Goal: Task Accomplishment & Management: Use online tool/utility

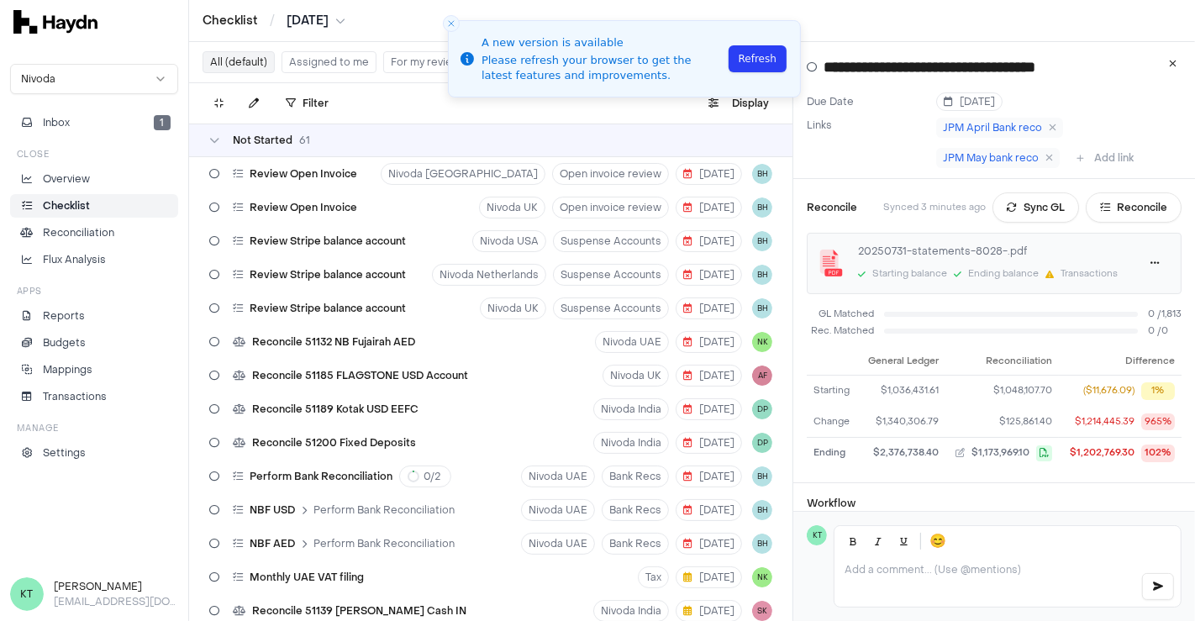
scroll to position [817, 0]
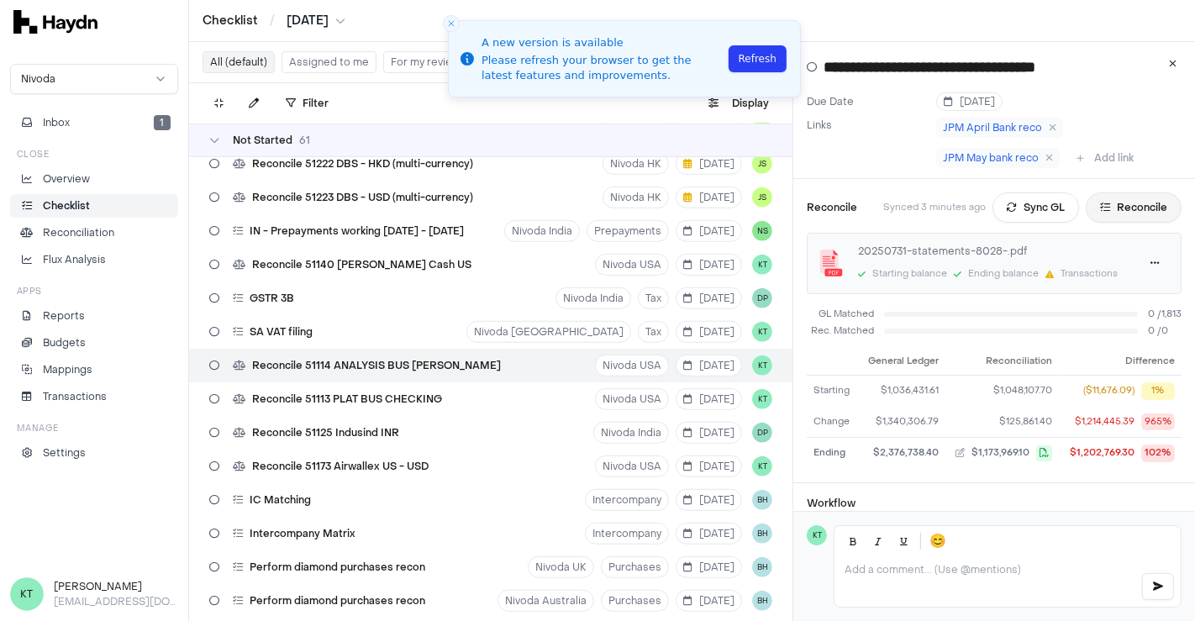
click at [1153, 200] on button "Reconcile" at bounding box center [1133, 207] width 96 height 30
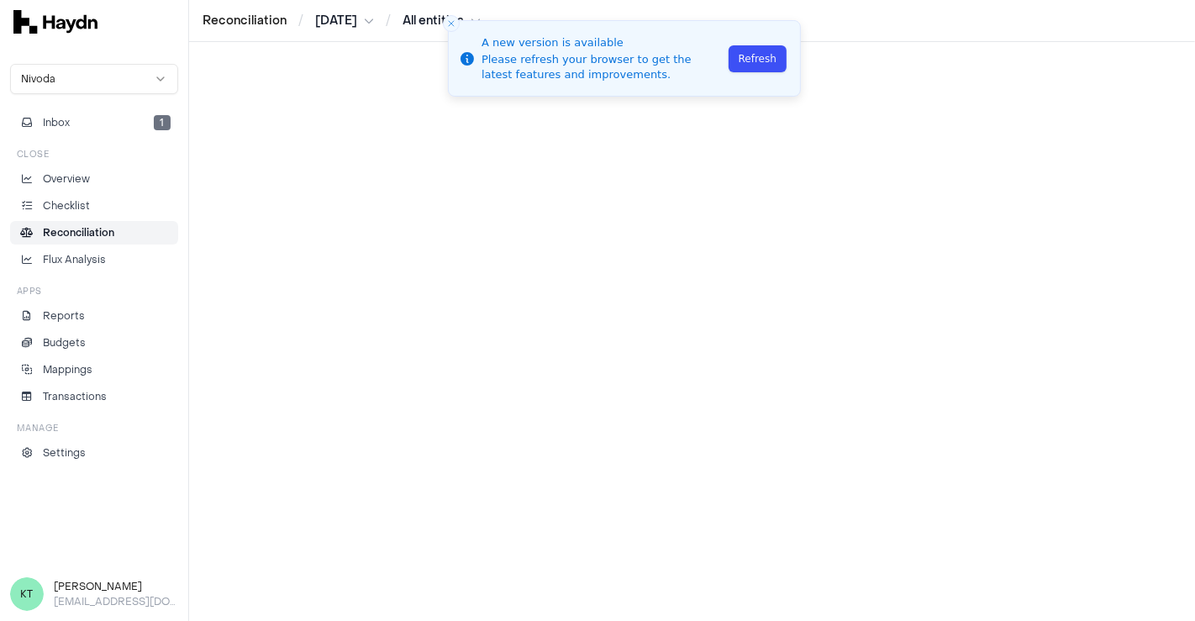
click at [757, 50] on button "Refresh" at bounding box center [757, 58] width 58 height 27
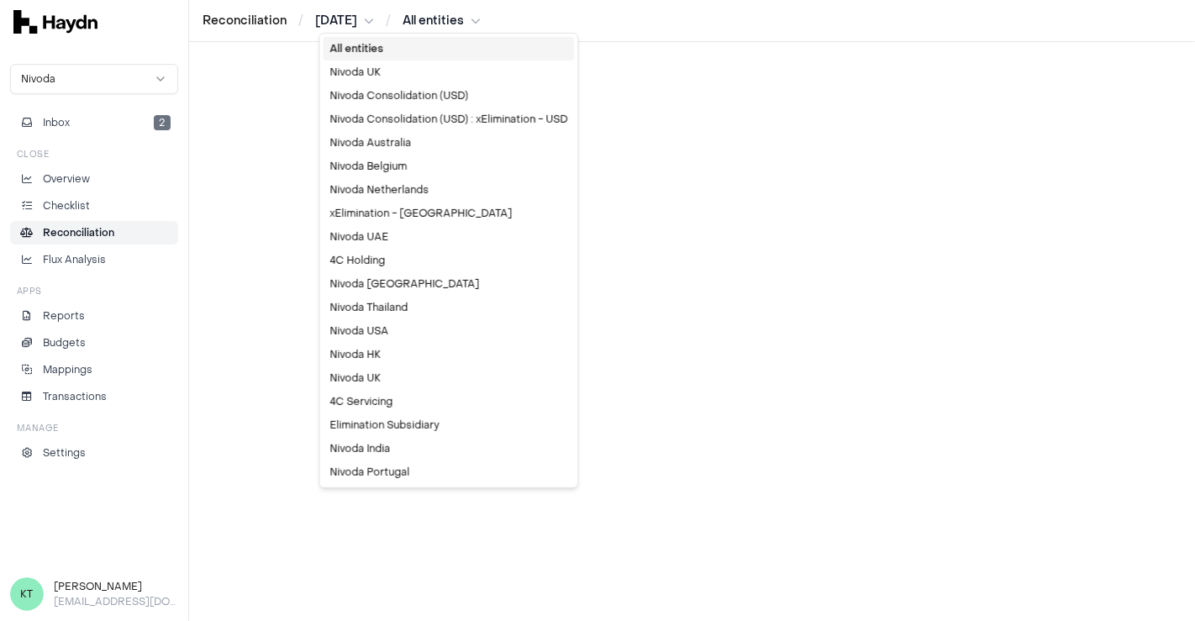
click at [468, 23] on html "Reconciliation / Jul 2025 / All entities Nivoda Inbox 2 Close Overview Checklis…" at bounding box center [597, 310] width 1195 height 621
click at [405, 323] on div "Nivoda USA" at bounding box center [448, 331] width 251 height 24
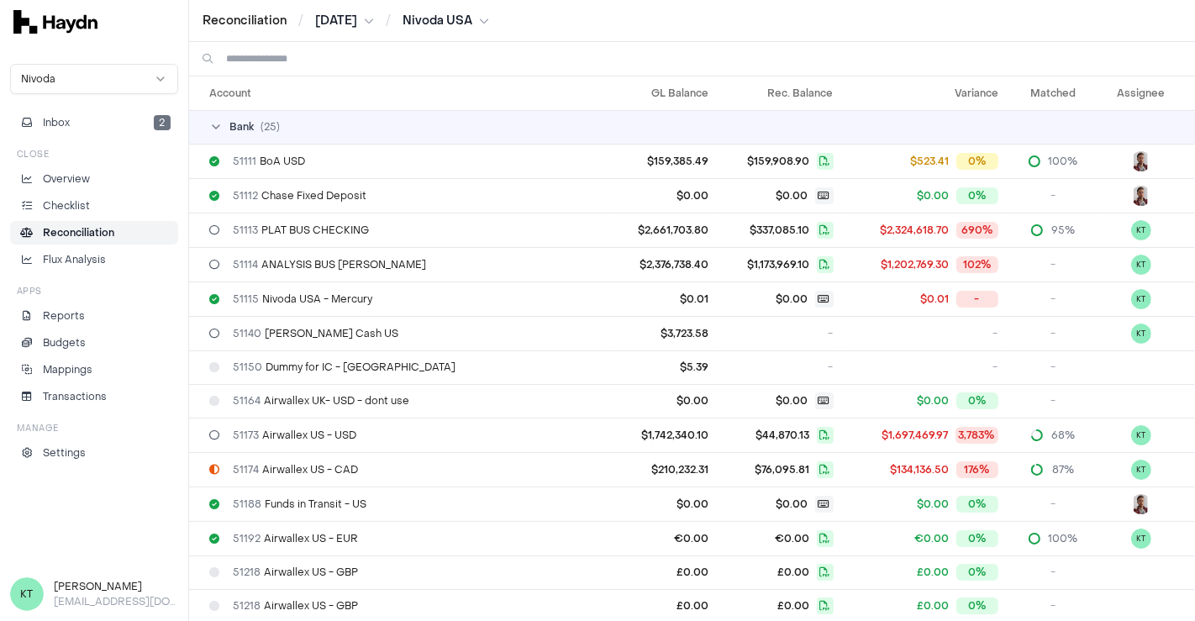
click at [346, 62] on input at bounding box center [703, 59] width 955 height 34
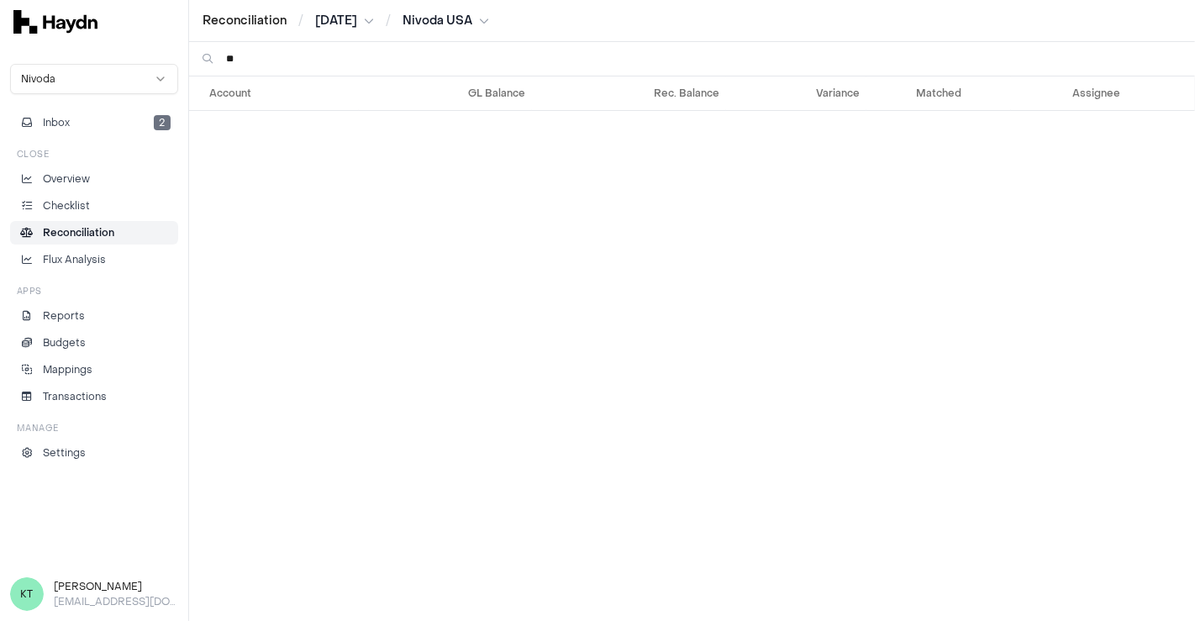
type input "*"
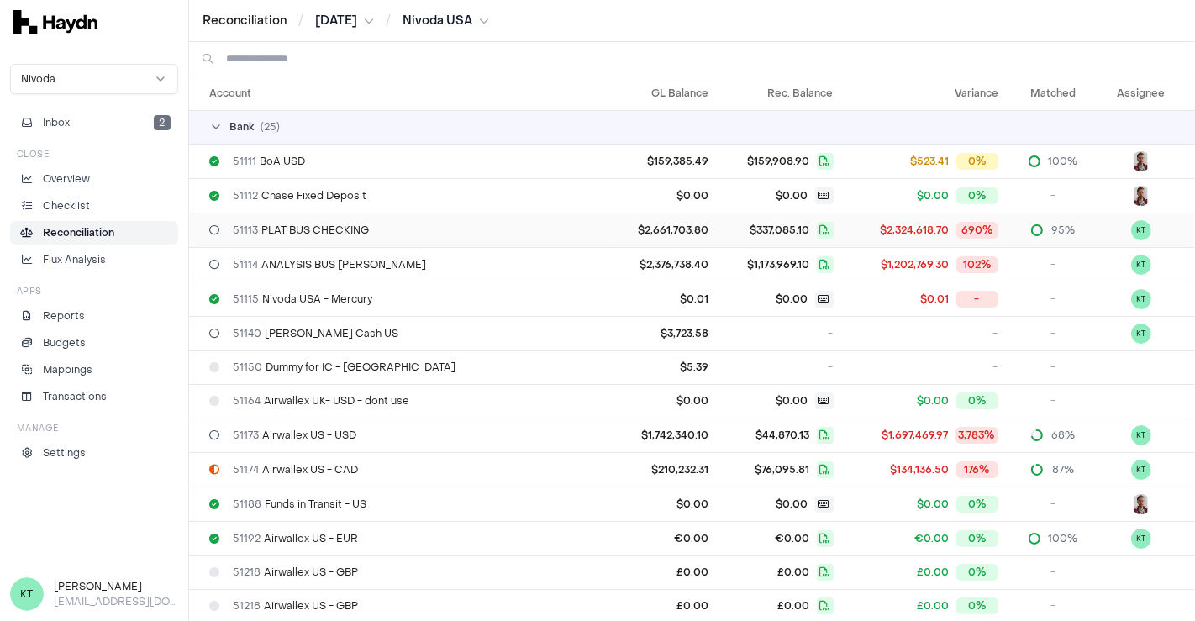
click at [722, 226] on span "$337,085.10" at bounding box center [777, 230] width 111 height 17
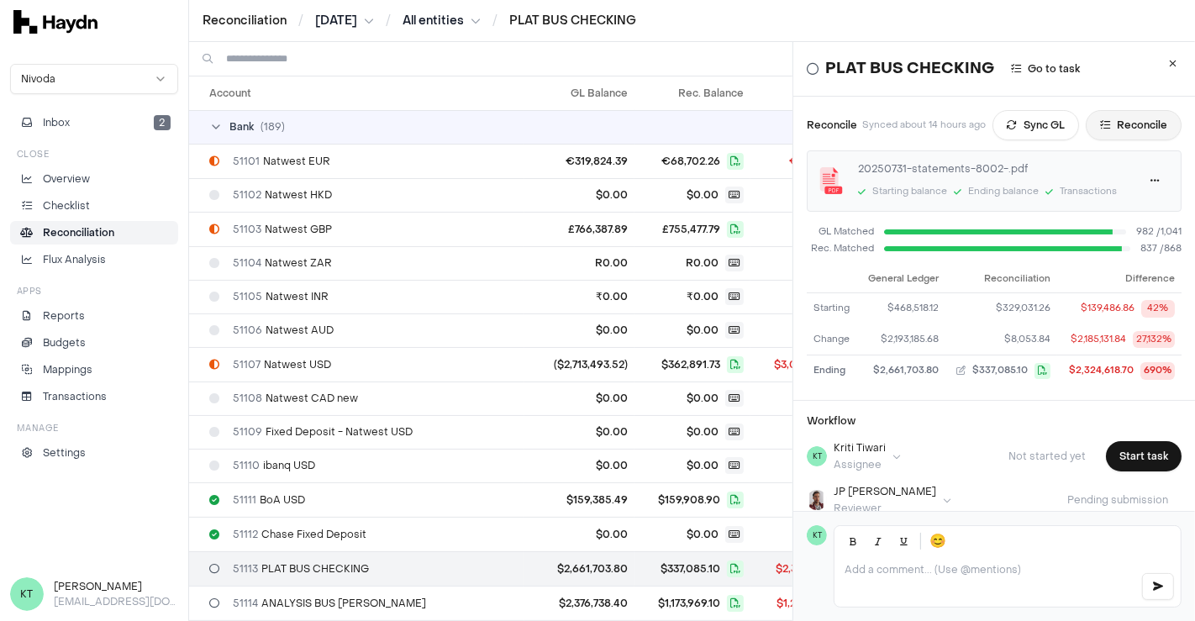
click at [1134, 128] on button "Reconcile" at bounding box center [1133, 125] width 96 height 30
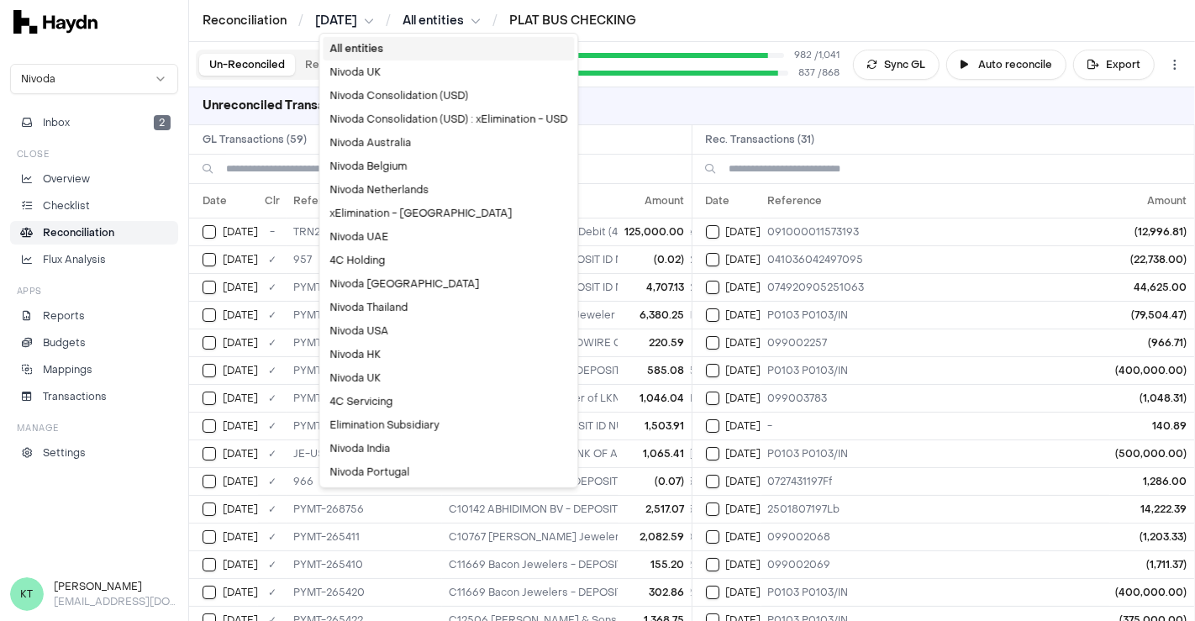
click at [432, 18] on html "Reconciliation / Jul 2025 / All entities / PLAT BUS CHECKING Nivoda Inbox 2 Clo…" at bounding box center [597, 310] width 1195 height 621
click at [351, 26] on html "Reconciliation / Jul 2025 / All entities / PLAT BUS CHECKING Nivoda Inbox 2 Clo…" at bounding box center [597, 310] width 1195 height 621
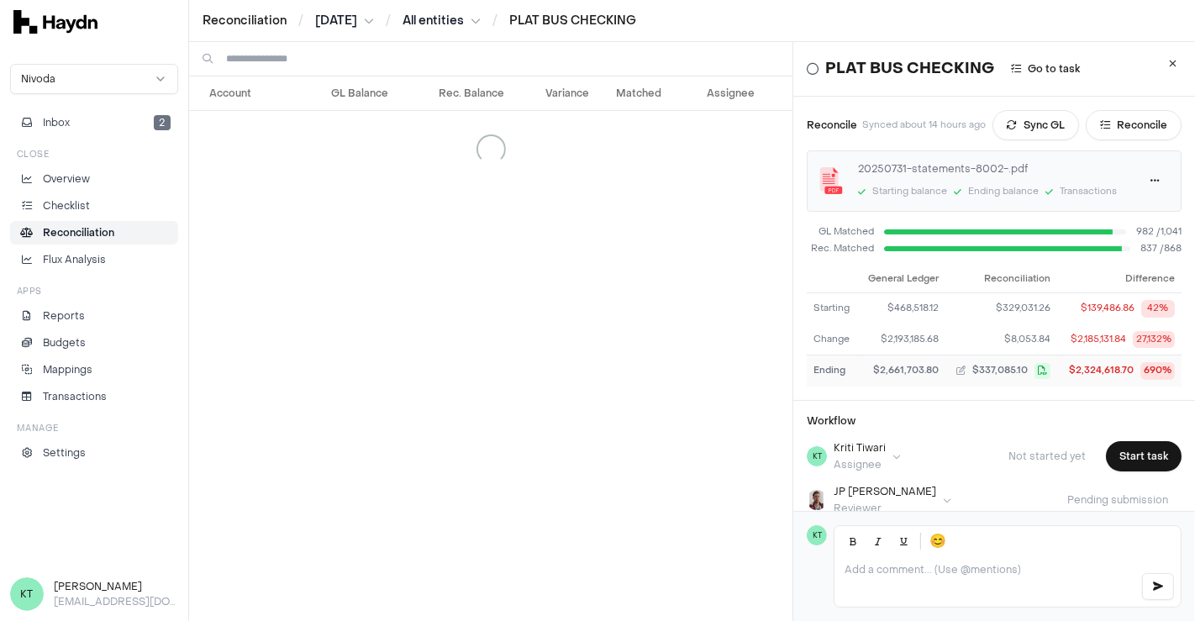
scroll to position [145, 0]
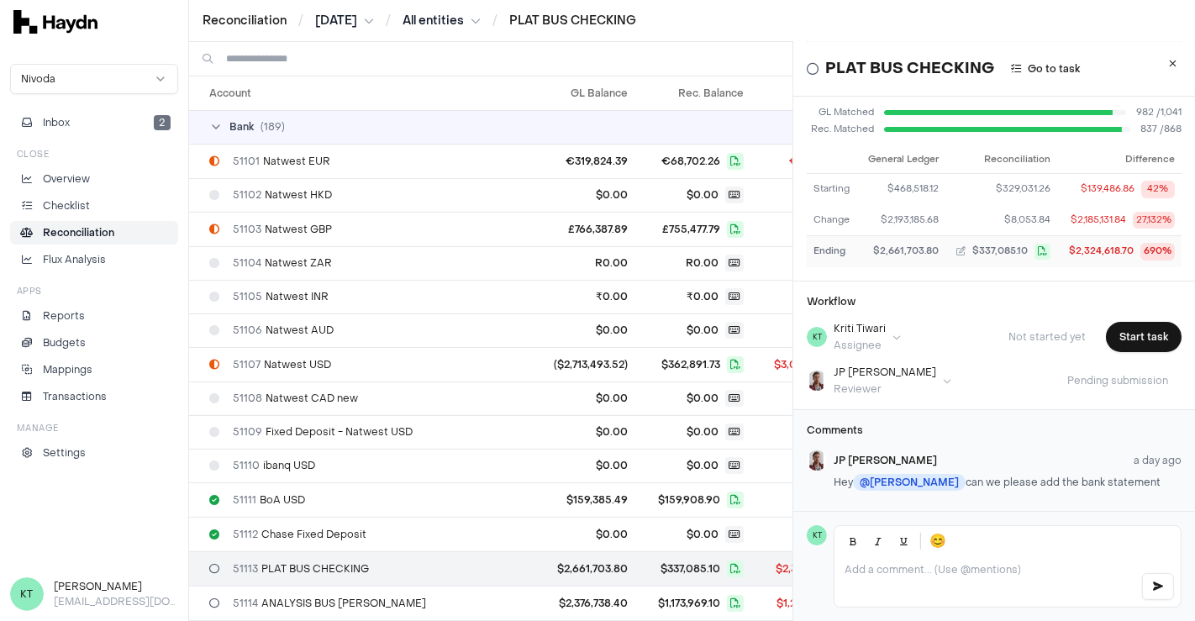
click at [954, 409] on div "Comments JP Smit a day ago Hey @ Kriti Tiwari can we please add the bank statem…" at bounding box center [994, 460] width 402 height 102
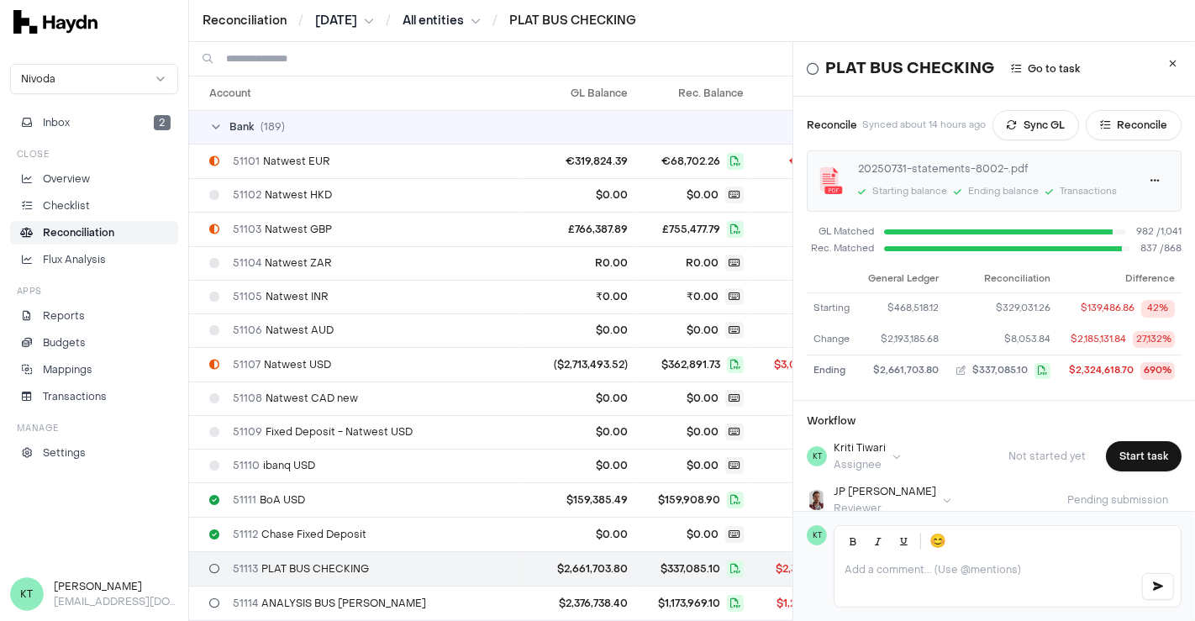
click at [344, 32] on div "Reconciliation / Jul 2025 / All entities / PLAT BUS CHECKING" at bounding box center [692, 21] width 1006 height 42
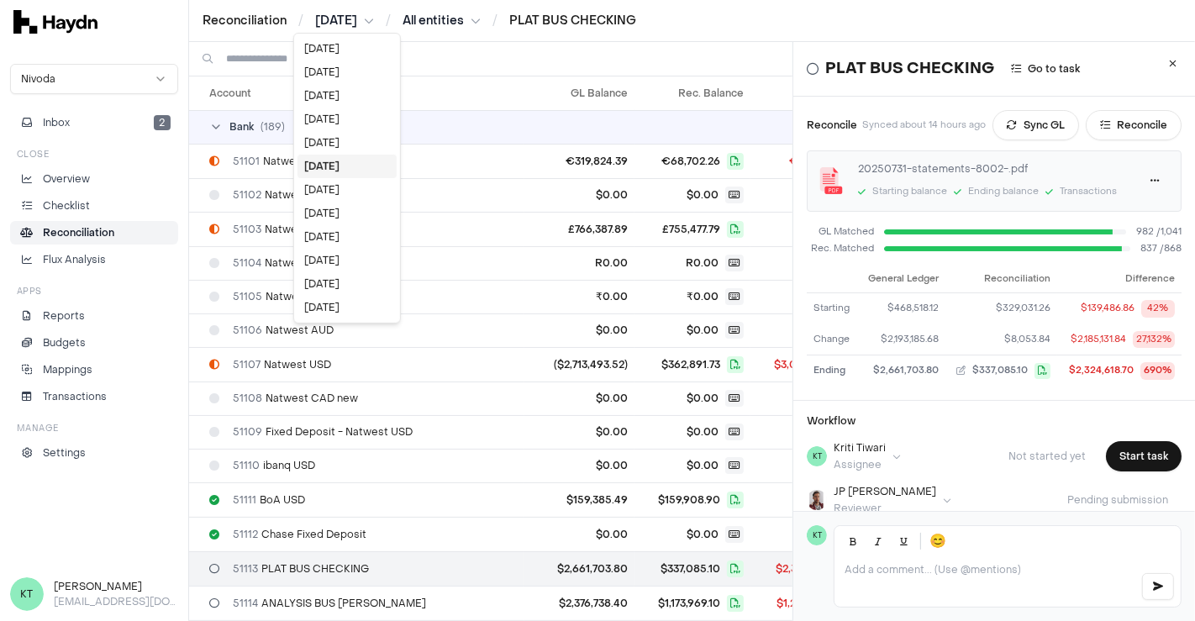
click at [337, 18] on html "Reconciliation / Jul 2025 / All entities / PLAT BUS CHECKING Nivoda Inbox 2 Clo…" at bounding box center [597, 310] width 1195 height 621
click at [337, 192] on div "Jun 2025" at bounding box center [346, 190] width 99 height 24
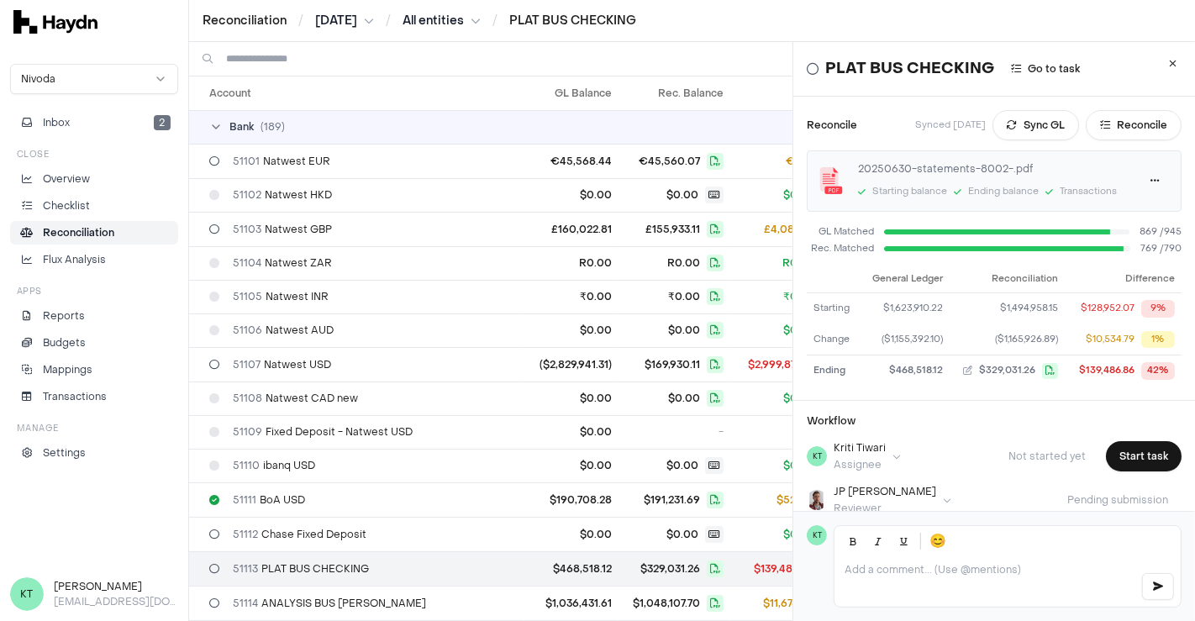
click at [344, 24] on html "Reconciliation / Jun 2025 / All entities / PLAT BUS CHECKING Nivoda Inbox 2 Clo…" at bounding box center [597, 310] width 1195 height 621
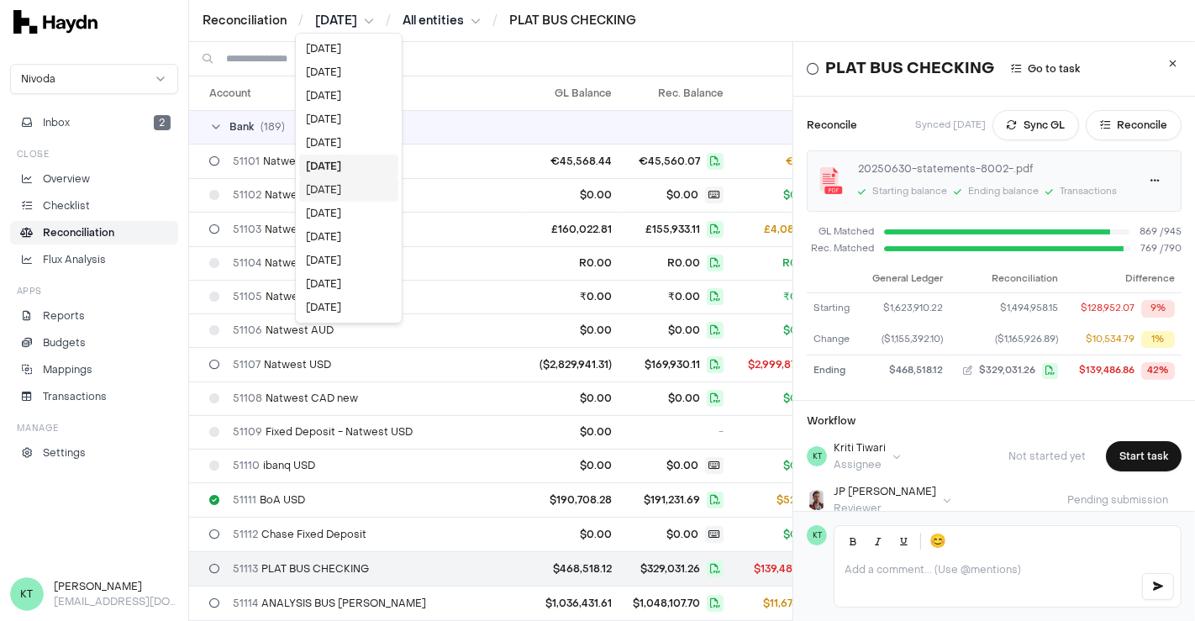
click at [342, 192] on div "May 2025" at bounding box center [348, 190] width 99 height 24
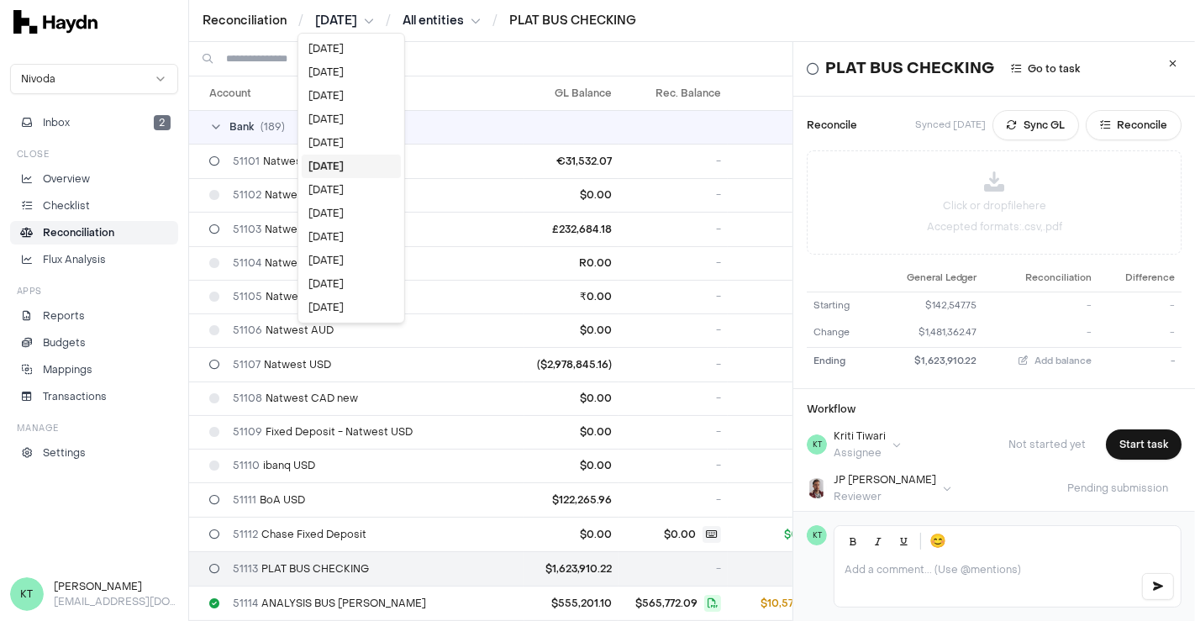
click at [375, 25] on html "Reconciliation / May 2025 / All entities / PLAT BUS CHECKING Nivoda Inbox 2 Clo…" at bounding box center [597, 310] width 1195 height 621
click at [321, 134] on div "Jun 2025" at bounding box center [351, 143] width 99 height 24
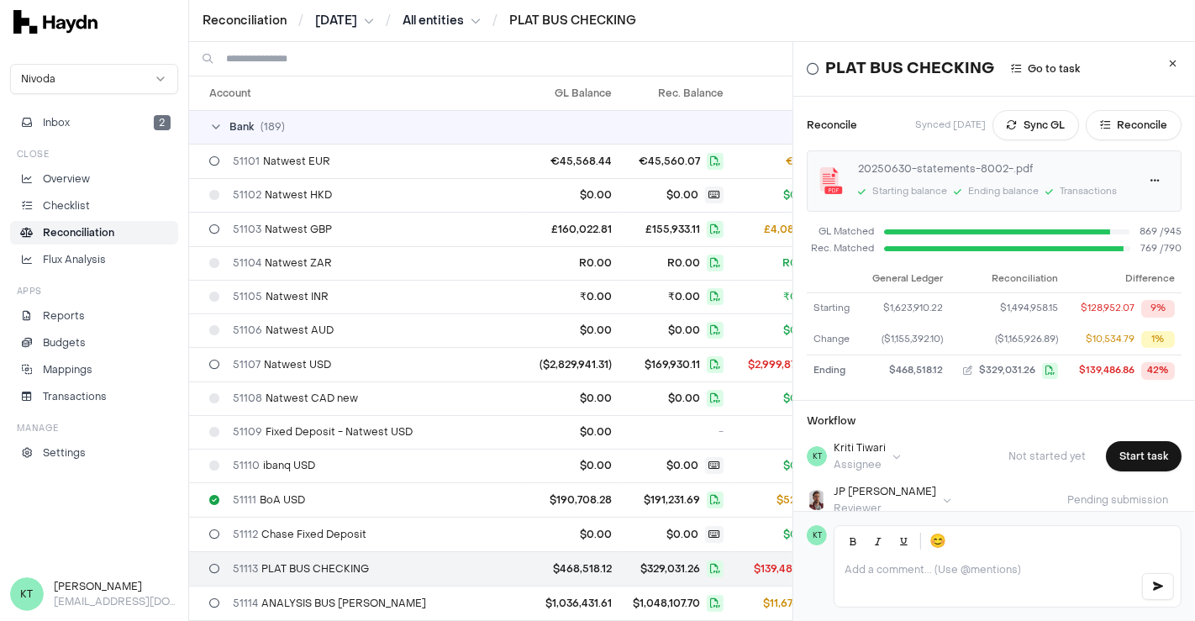
click at [359, 26] on html "Reconciliation / Jun 2025 / All entities / PLAT BUS CHECKING Nivoda Inbox 2 Clo…" at bounding box center [597, 310] width 1195 height 621
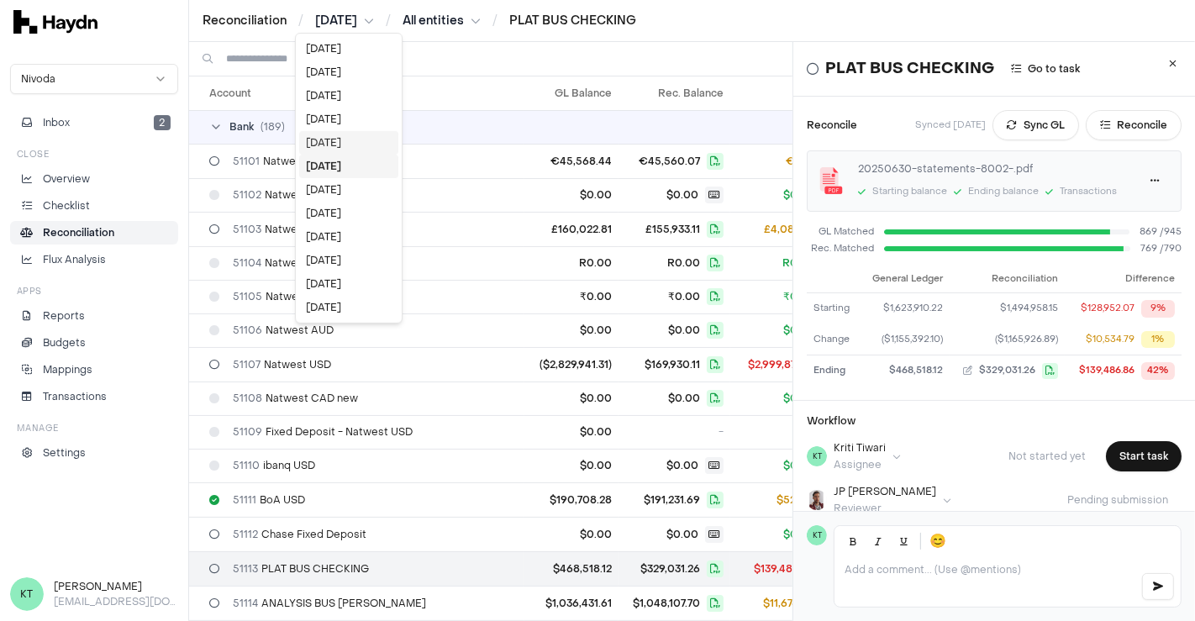
click at [332, 140] on div "[DATE]" at bounding box center [348, 143] width 99 height 24
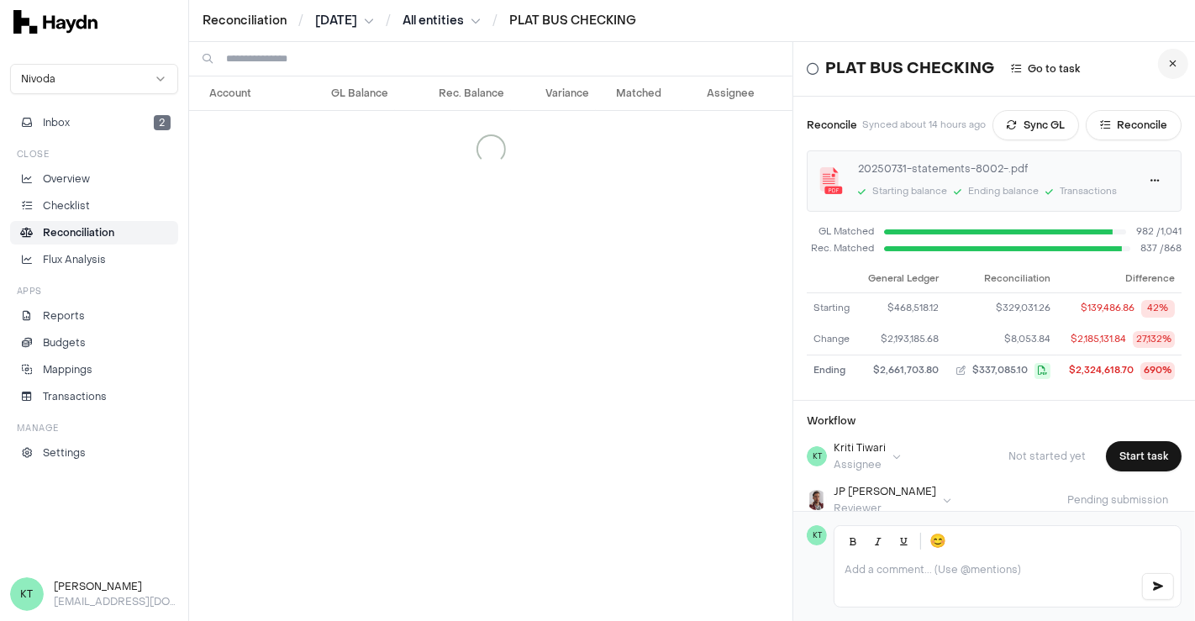
click at [1169, 68] on icon at bounding box center [1173, 64] width 8 height 10
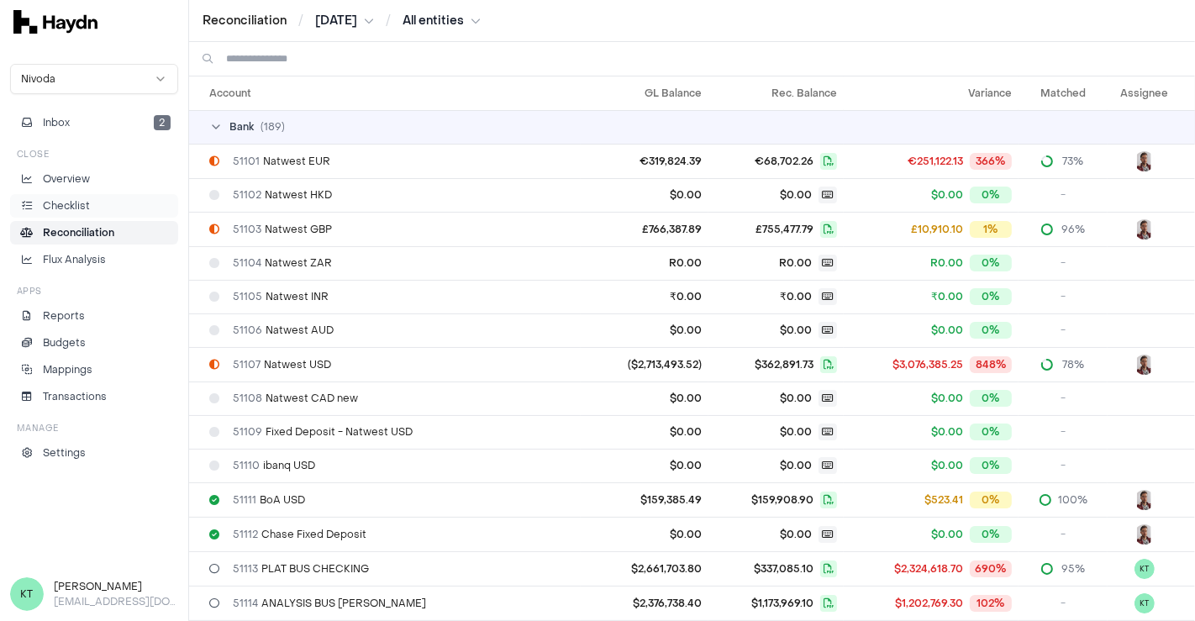
click at [106, 203] on li "Checklist" at bounding box center [94, 205] width 153 height 15
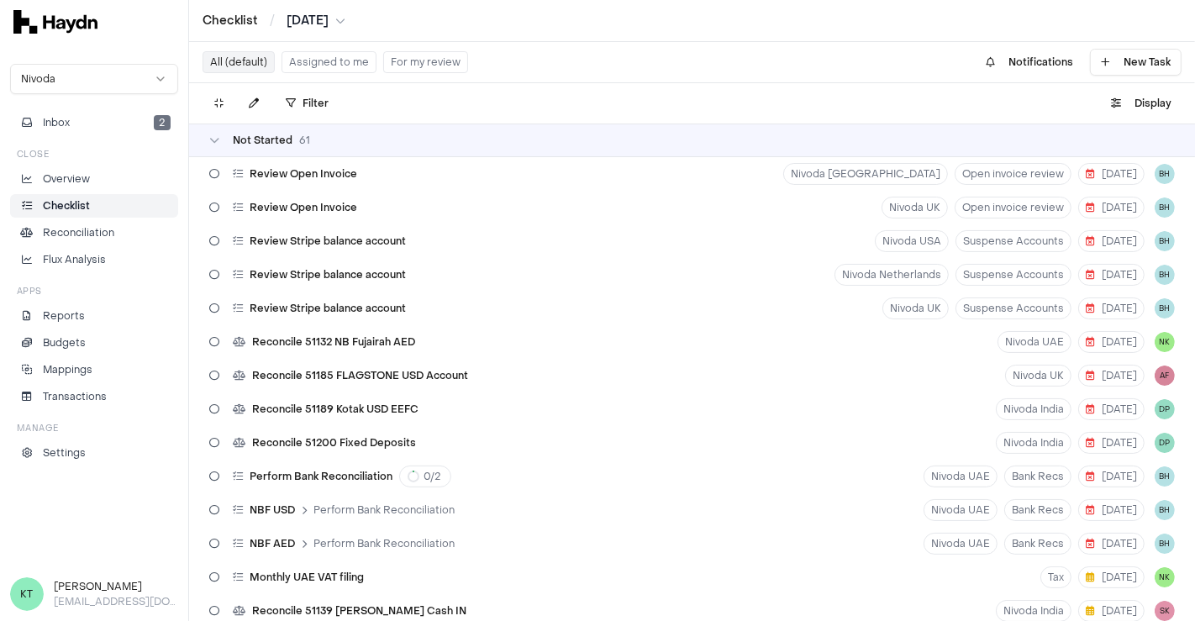
click at [323, 64] on button "Assigned to me" at bounding box center [328, 62] width 95 height 22
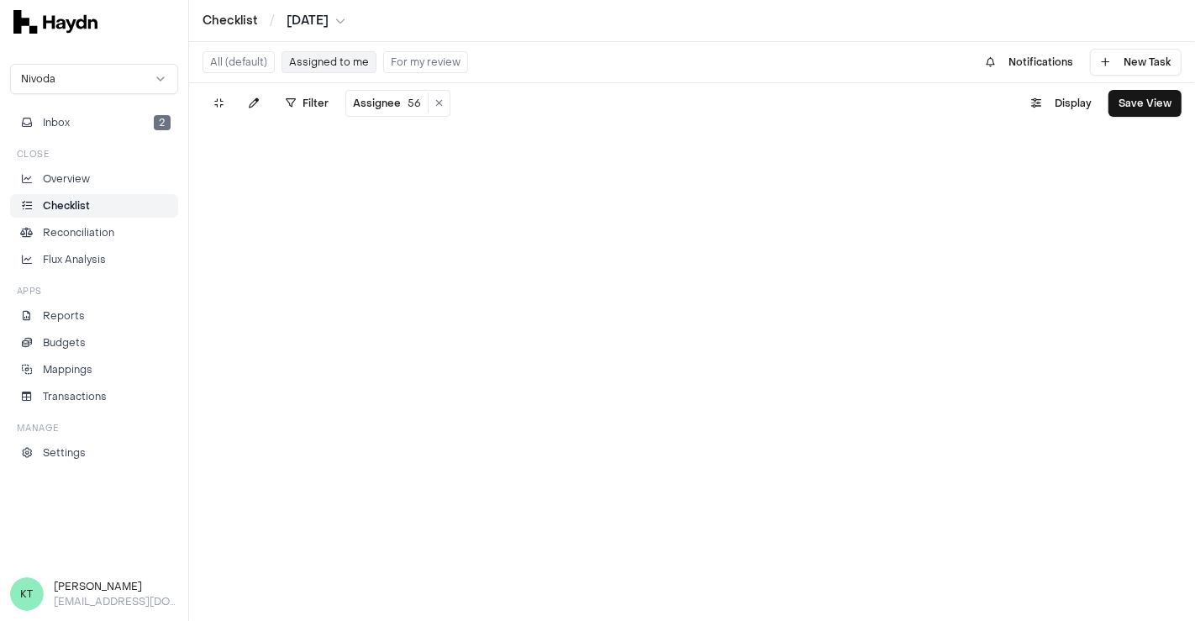
click at [318, 55] on button "Assigned to me" at bounding box center [328, 62] width 95 height 22
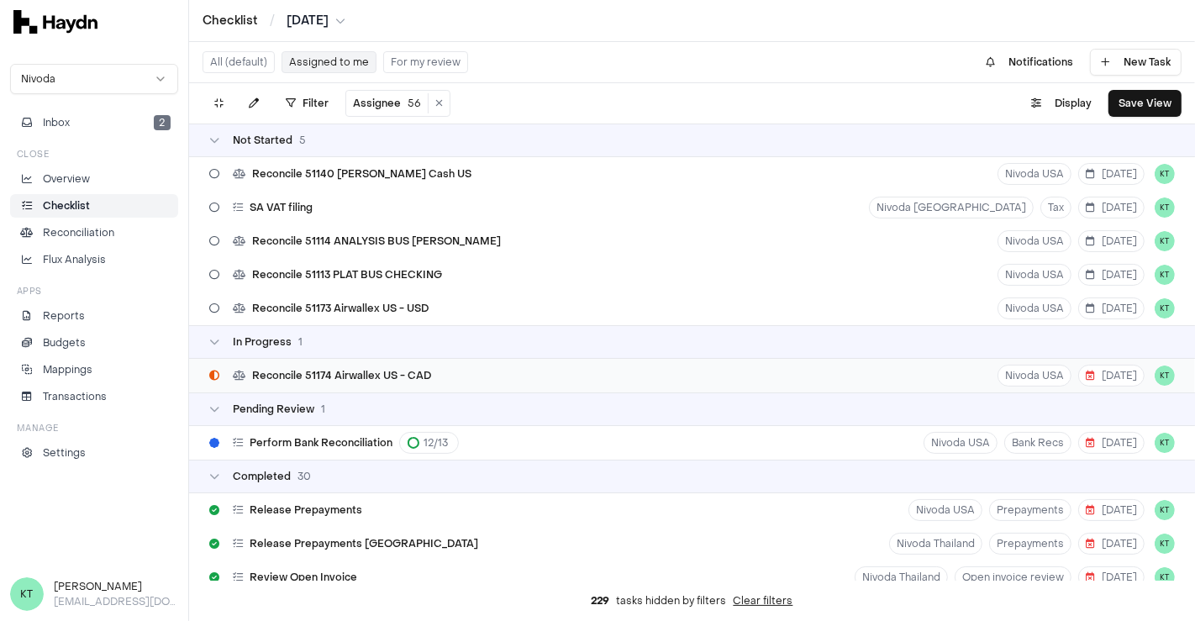
click at [865, 363] on div "Reconcile 51174 Airwallex US - CAD Nivoda USA 8 Aug KT" at bounding box center [692, 376] width 1006 height 34
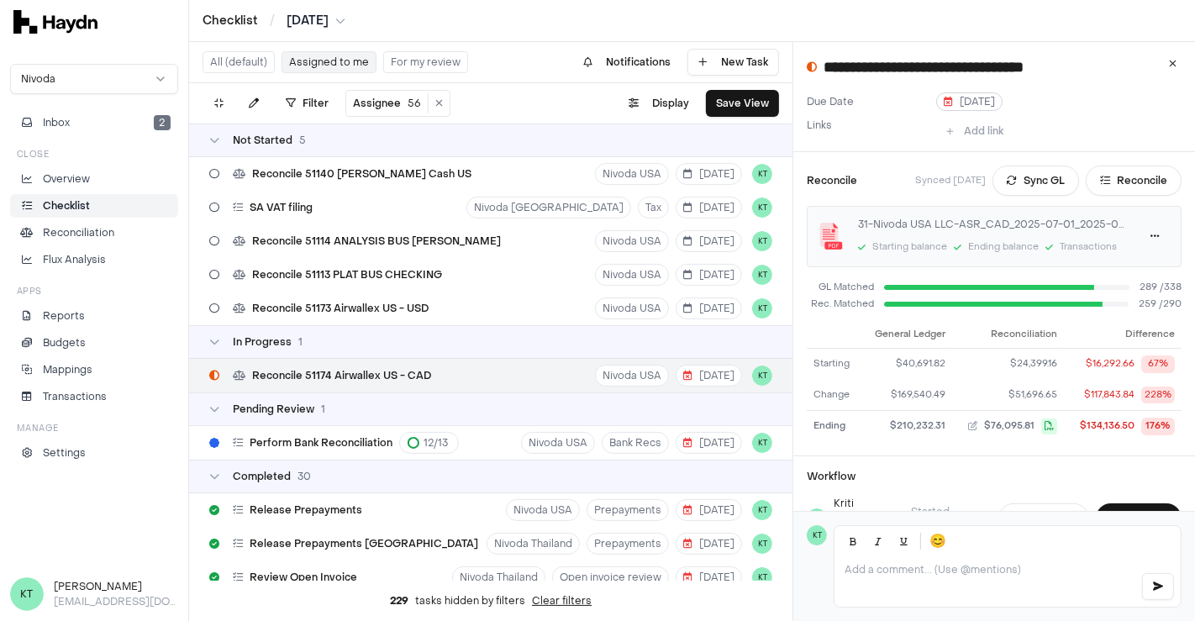
click at [963, 102] on span "[DATE]" at bounding box center [968, 101] width 51 height 13
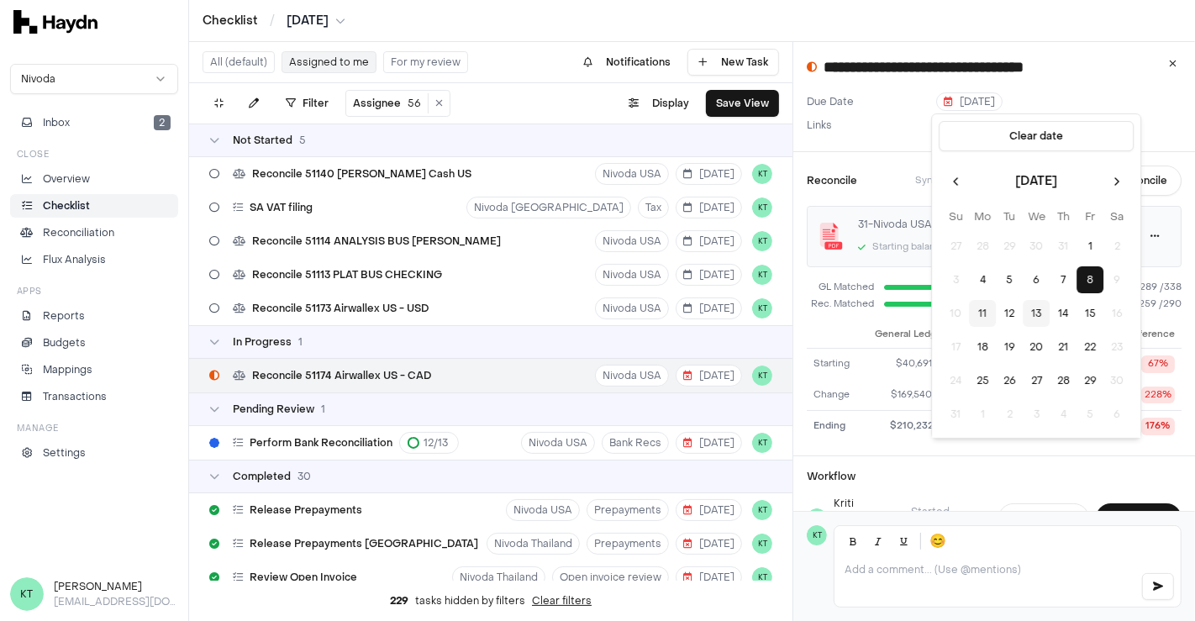
click at [984, 311] on button "11" at bounding box center [982, 313] width 27 height 27
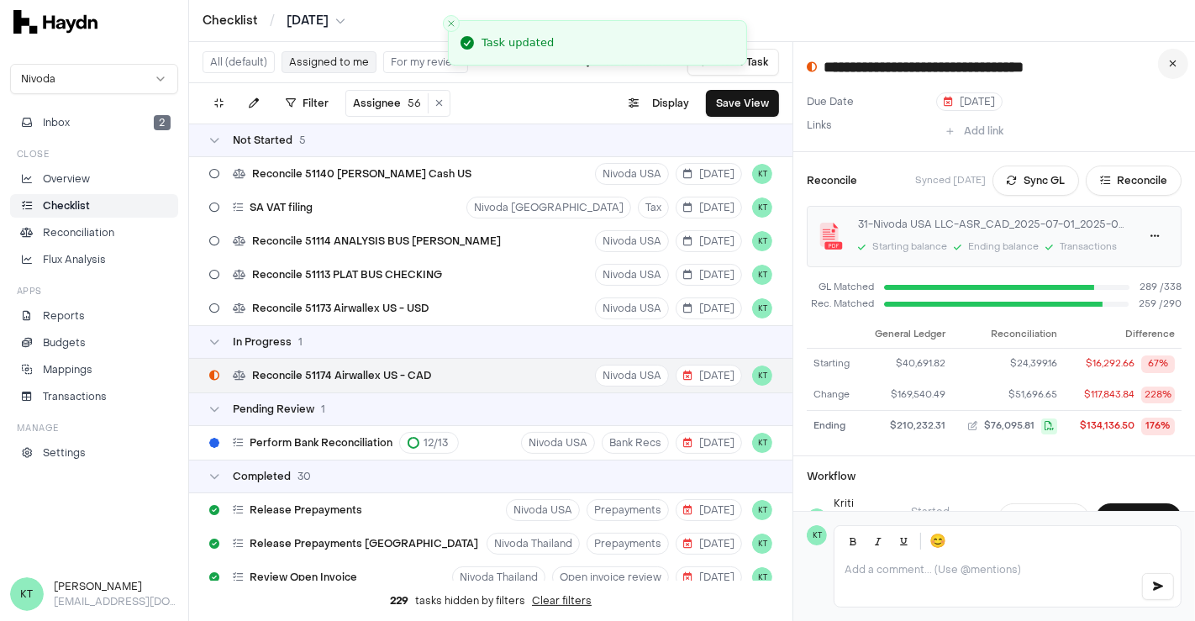
click at [1164, 60] on button at bounding box center [1173, 64] width 30 height 30
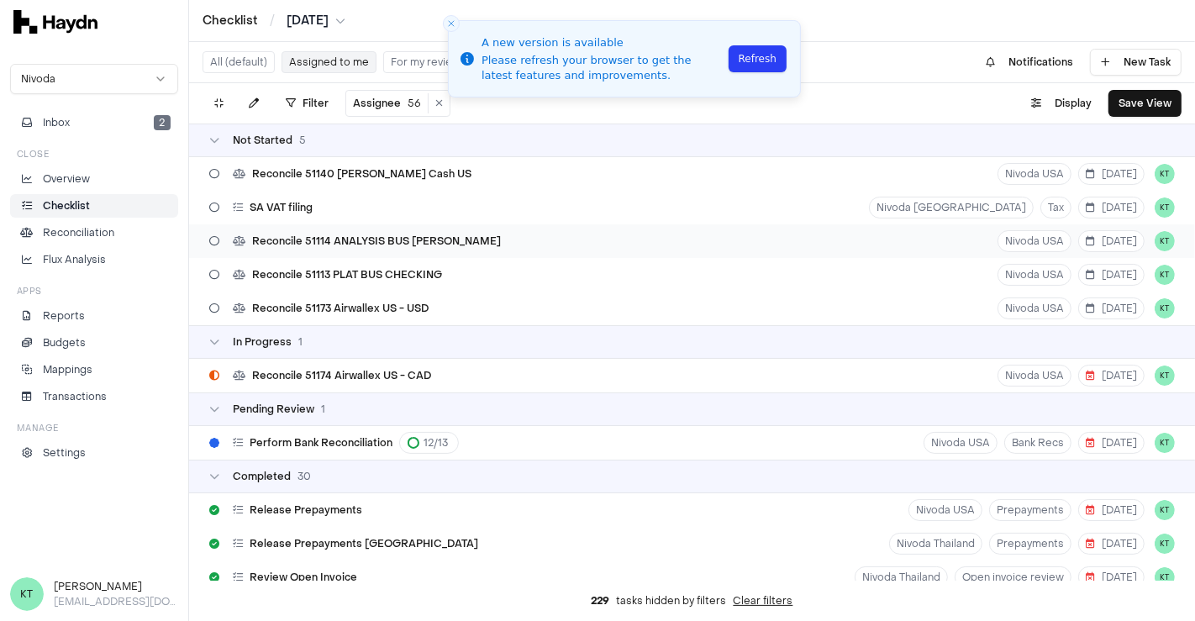
click at [481, 236] on div "Reconcile 51114 ANALYSIS BUS CK WINT Nivoda USA 20 Aug KT" at bounding box center [692, 241] width 1006 height 34
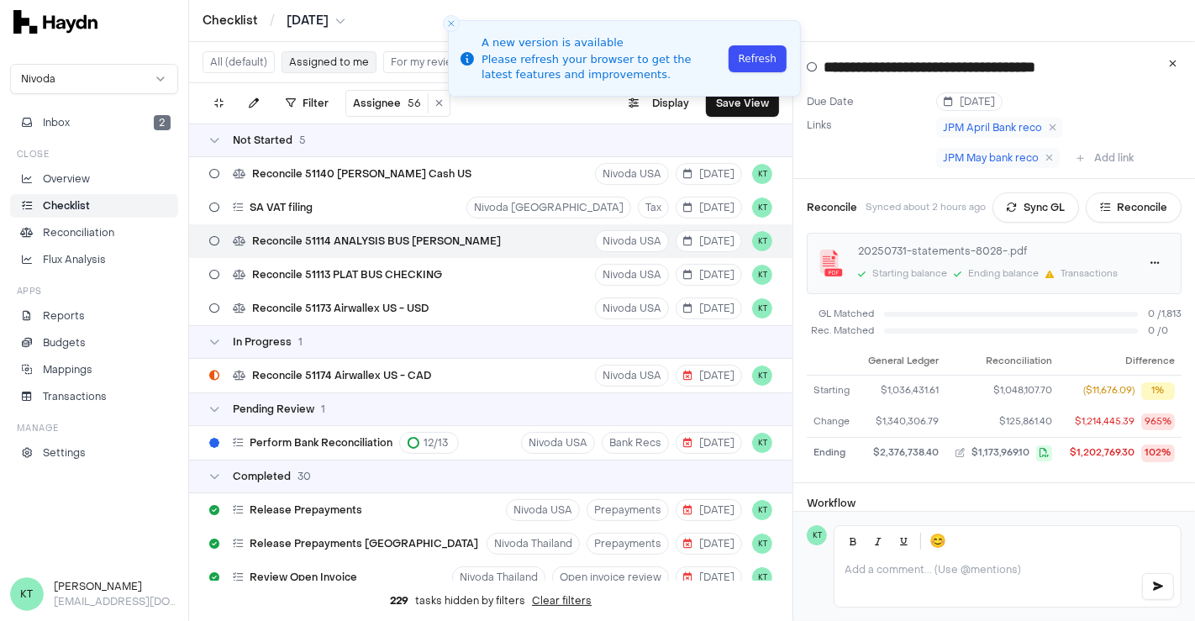
click at [736, 55] on button "Refresh" at bounding box center [757, 58] width 58 height 27
